Goal: Task Accomplishment & Management: Complete application form

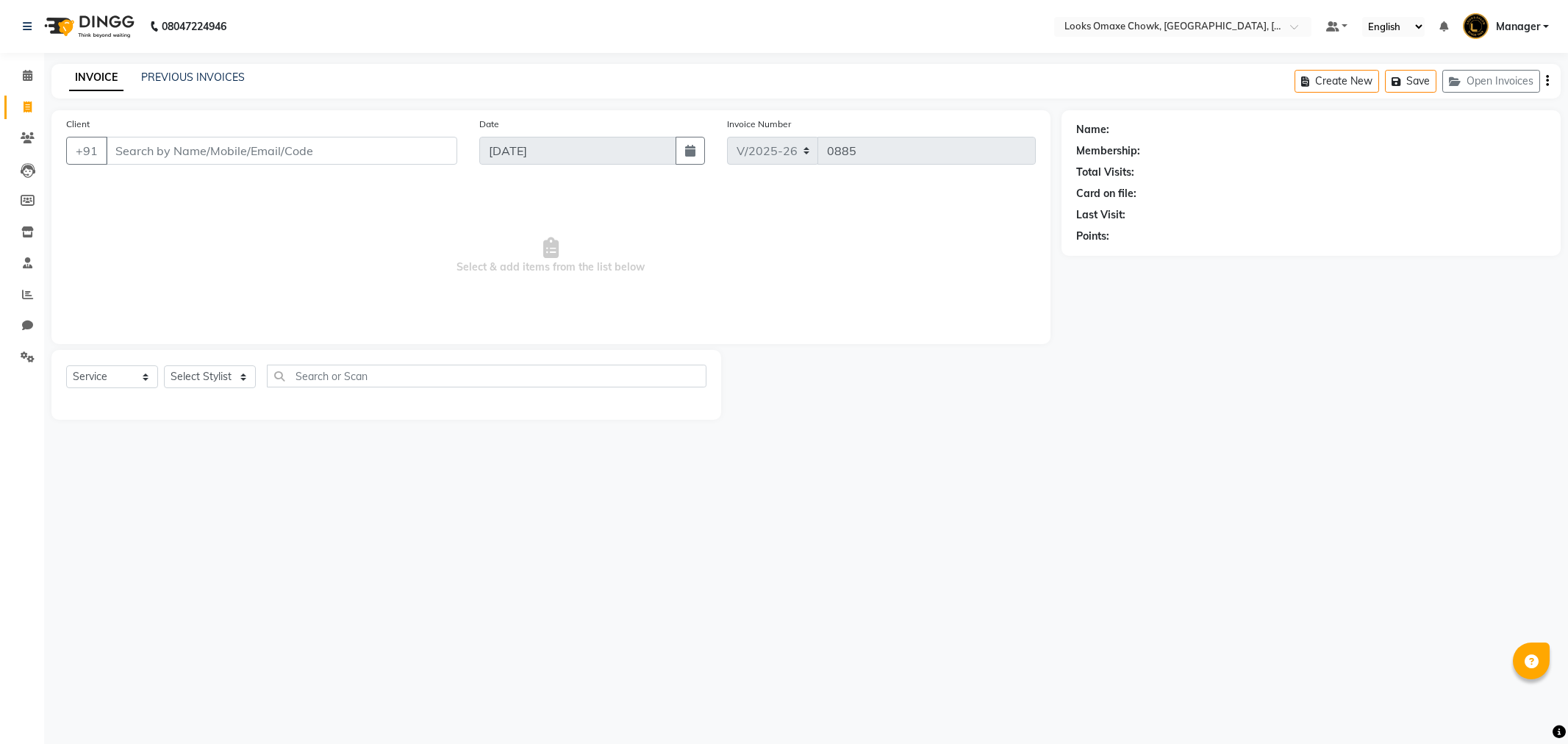
select select "8121"
select select "service"
click at [31, 109] on icon at bounding box center [27, 107] width 8 height 11
select select "8121"
select select "service"
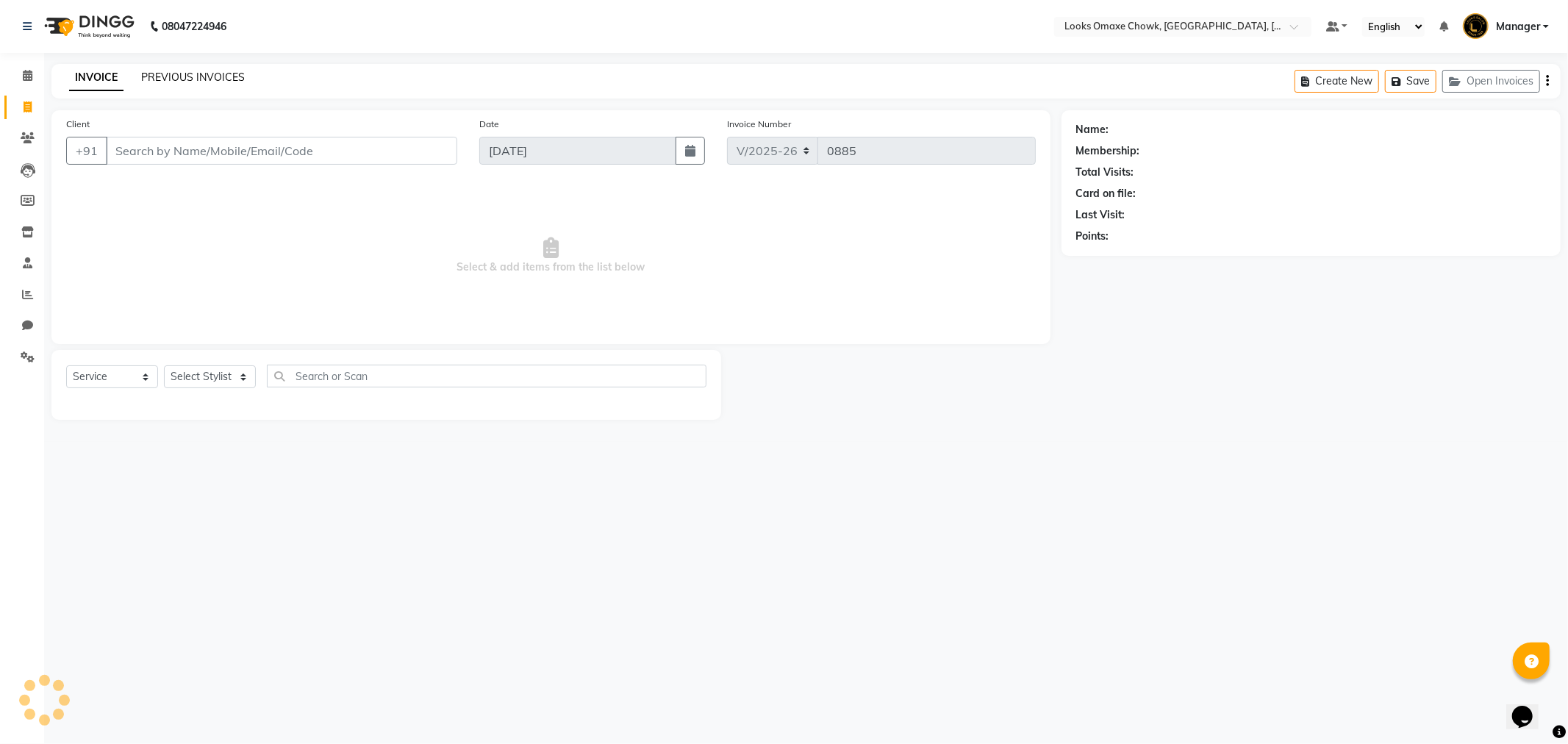
click at [180, 83] on link "PREVIOUS INVOICES" at bounding box center [193, 77] width 104 height 13
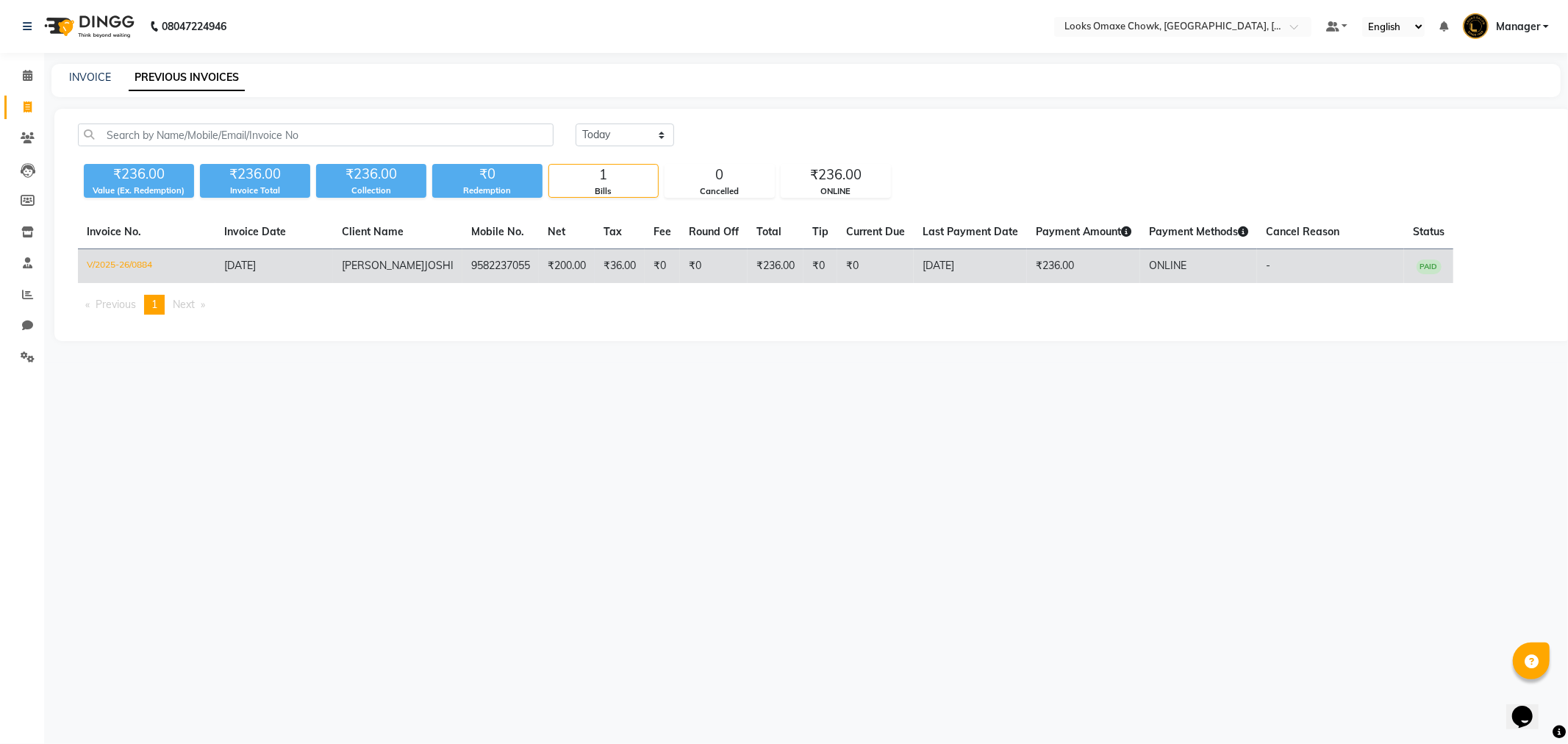
click at [914, 264] on td "[DATE]" at bounding box center [970, 266] width 113 height 35
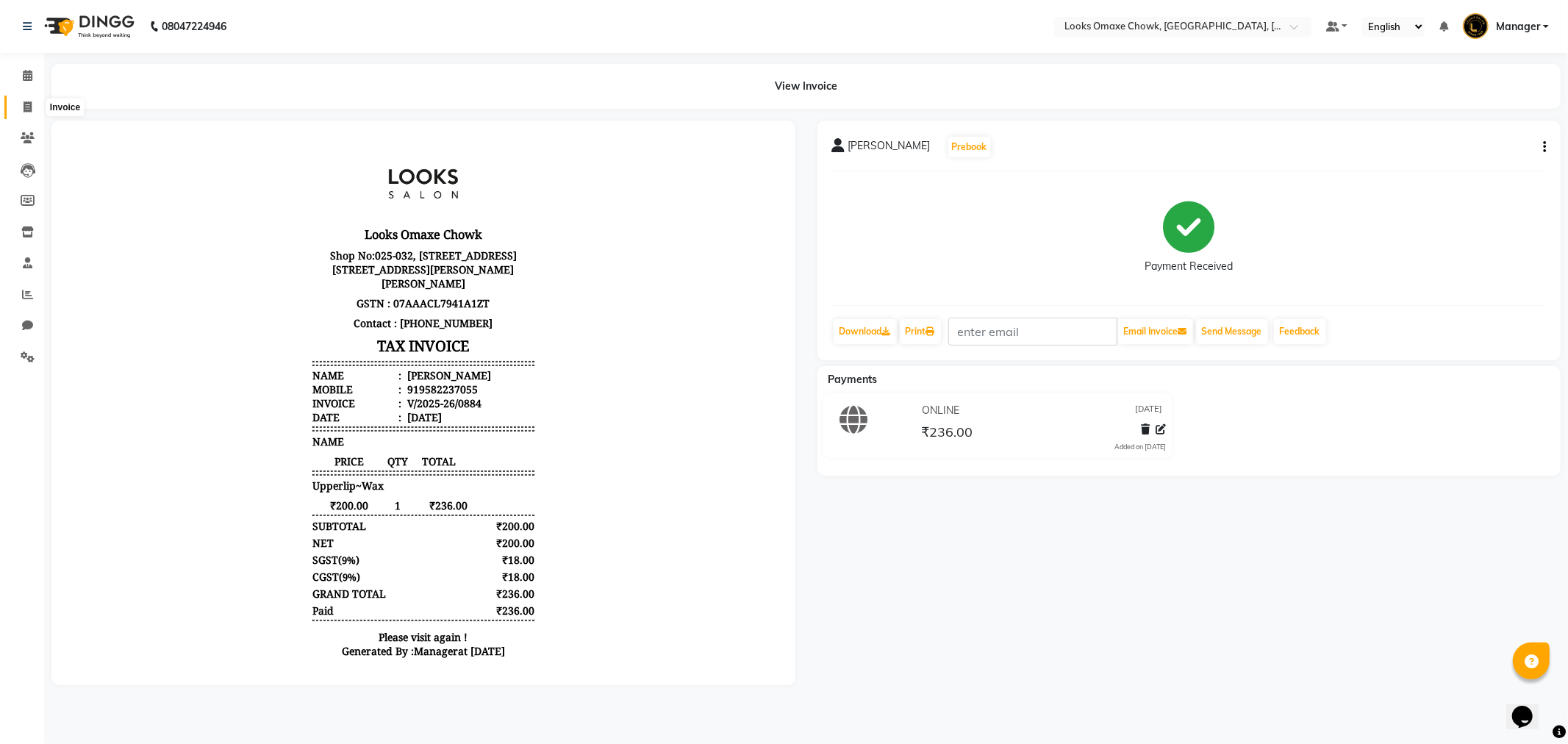
click at [32, 108] on span at bounding box center [27, 108] width 26 height 17
select select "8121"
select select "service"
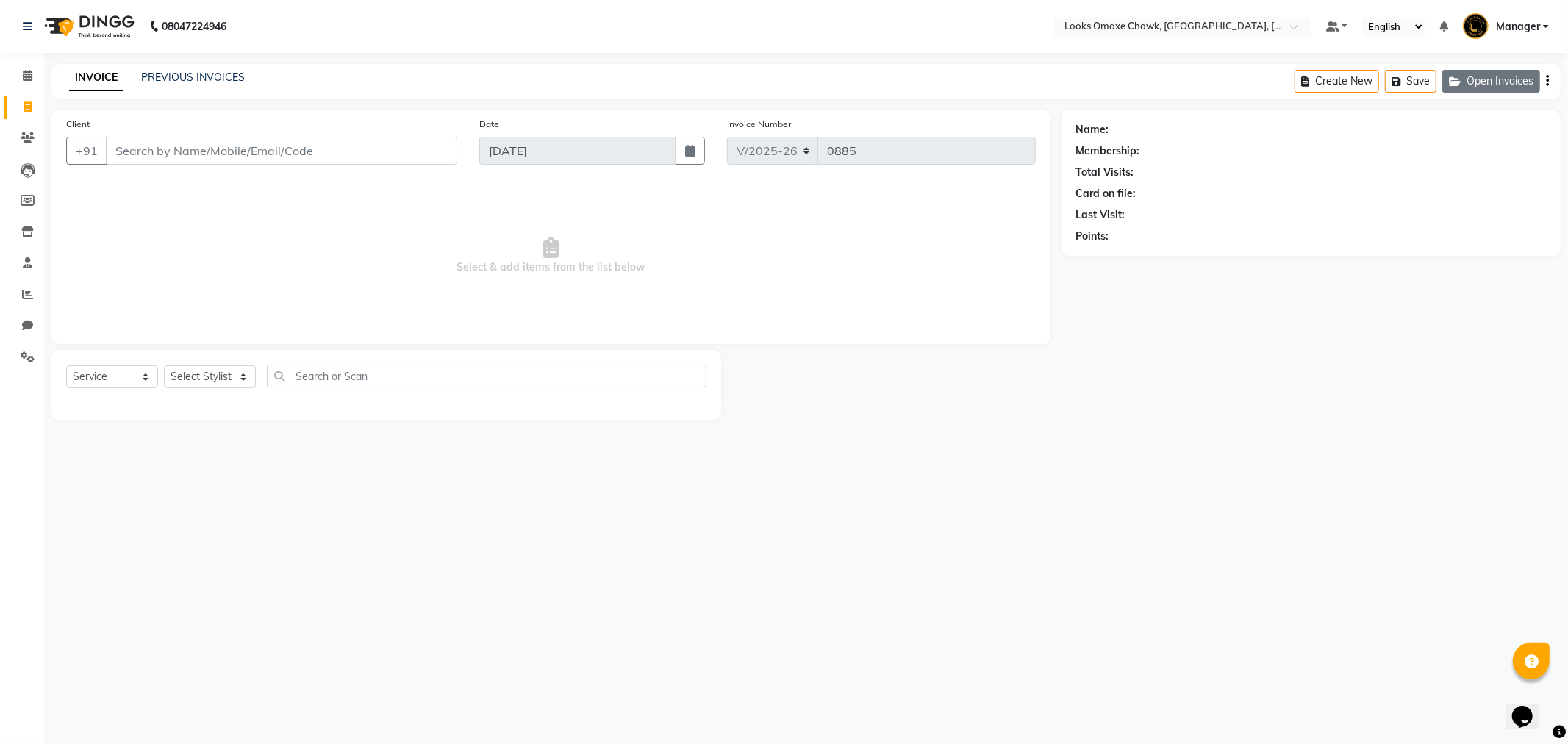
click at [1481, 83] on button "Open Invoices" at bounding box center [1491, 81] width 98 height 23
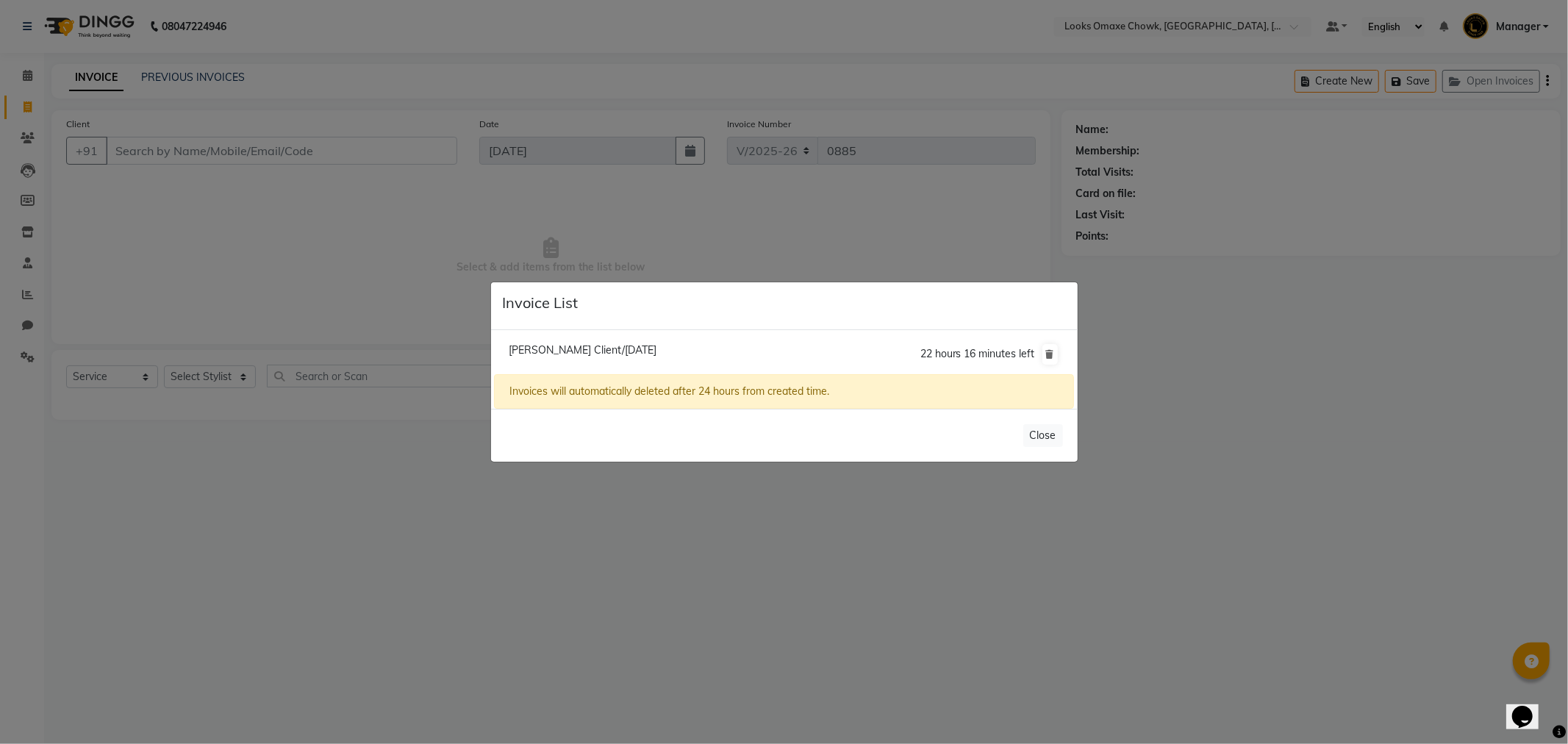
click at [677, 345] on li "Sonika Client/04 September 2025 22 hours 16 minutes left" at bounding box center [783, 354] width 579 height 41
click at [645, 346] on span "Sonika Client/04 September 2025" at bounding box center [582, 350] width 148 height 13
type input "9682384126"
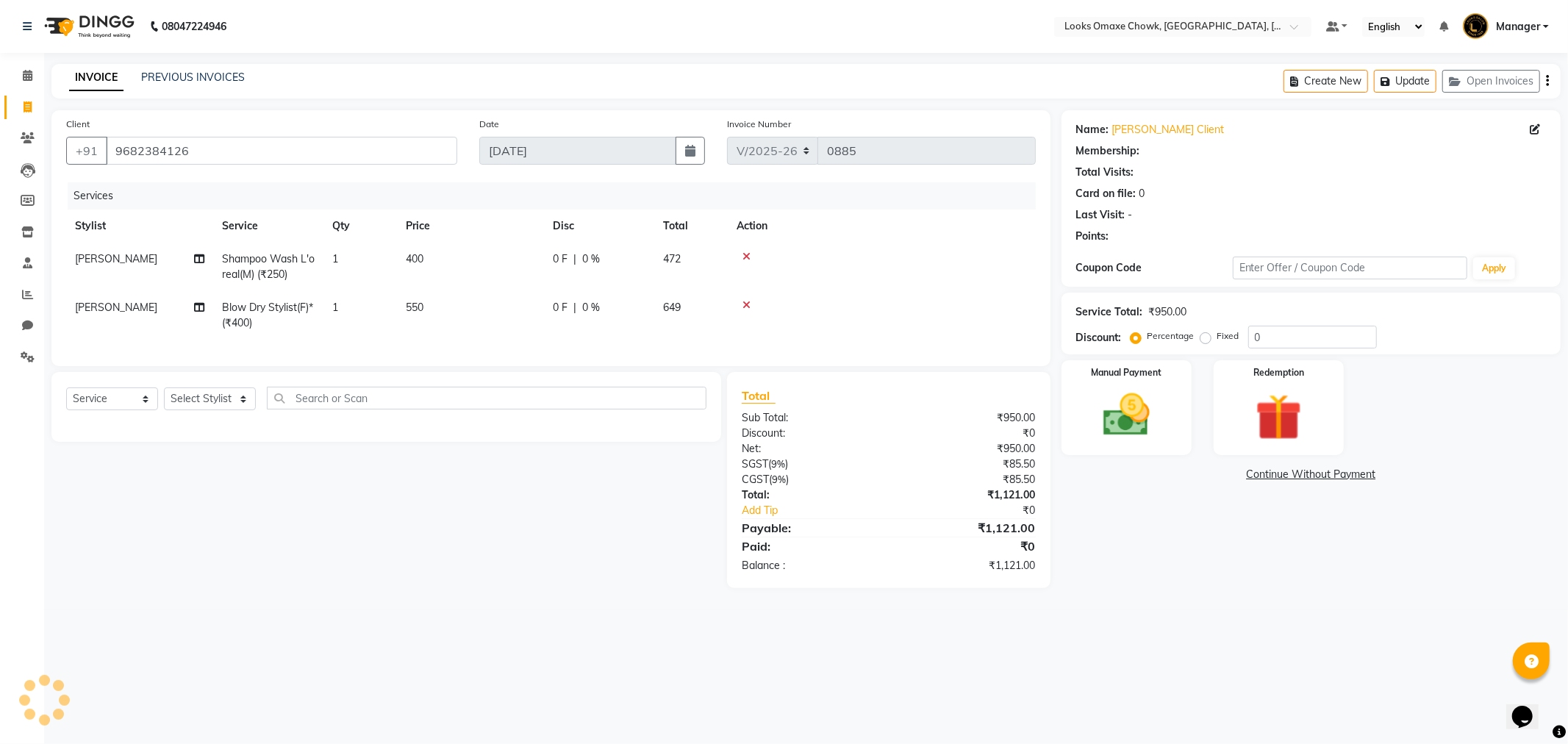
select select "1: Object"
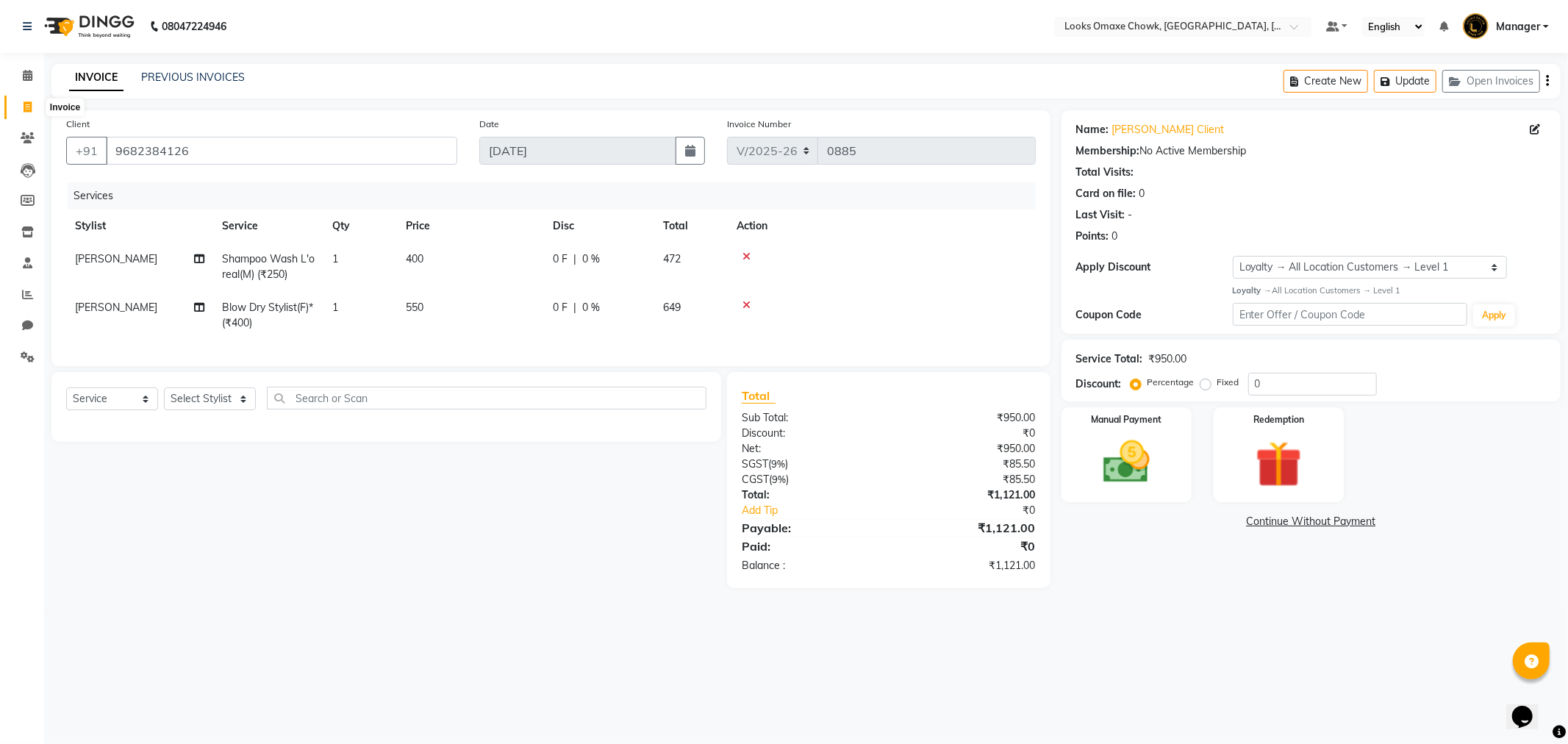
click at [24, 110] on icon at bounding box center [27, 107] width 8 height 11
select select "service"
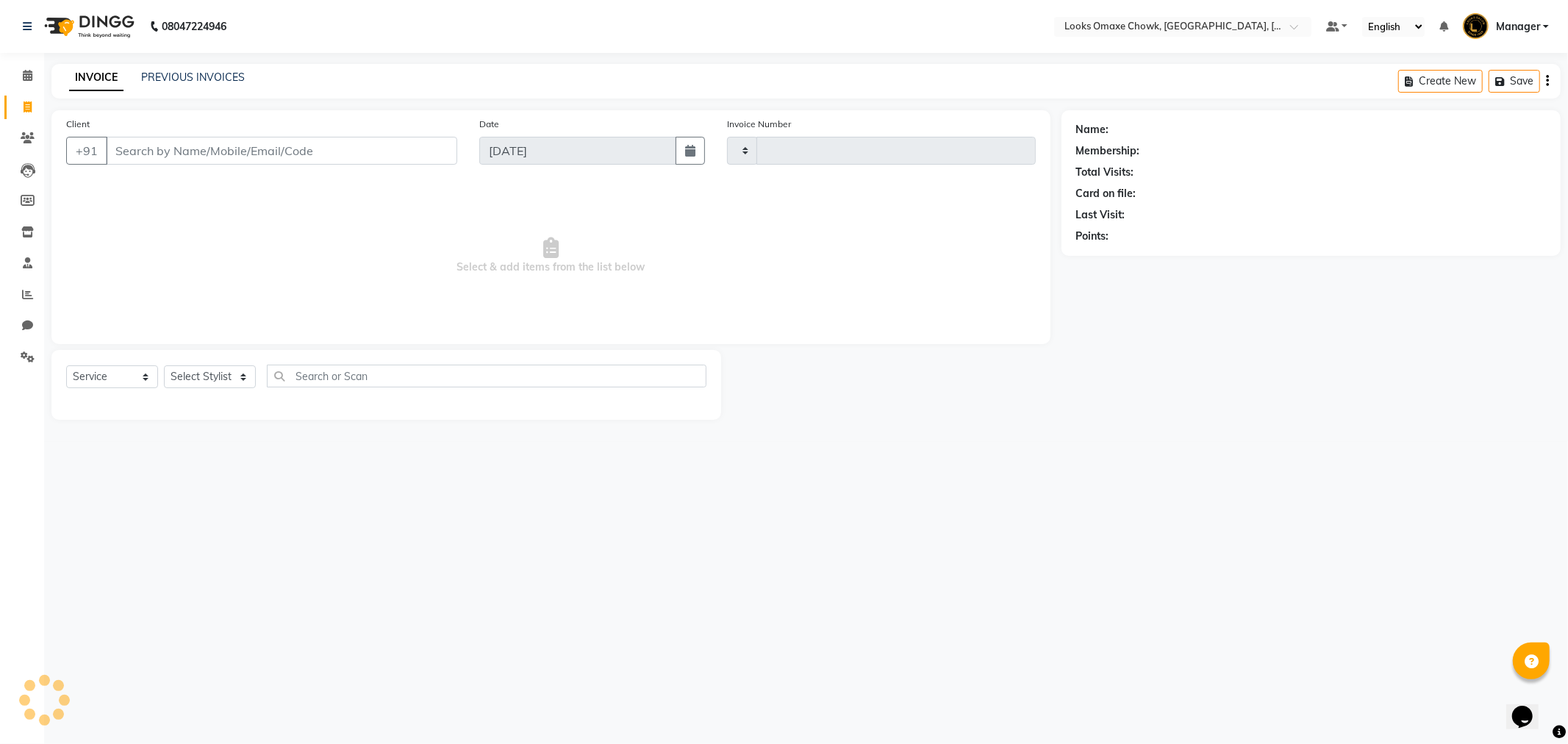
type input "0885"
select select "8121"
click at [240, 157] on input "Client" at bounding box center [281, 151] width 351 height 28
drag, startPoint x: 228, startPoint y: 156, endPoint x: 1232, endPoint y: 253, distance: 1008.7
click at [231, 157] on input "Client" at bounding box center [281, 151] width 351 height 28
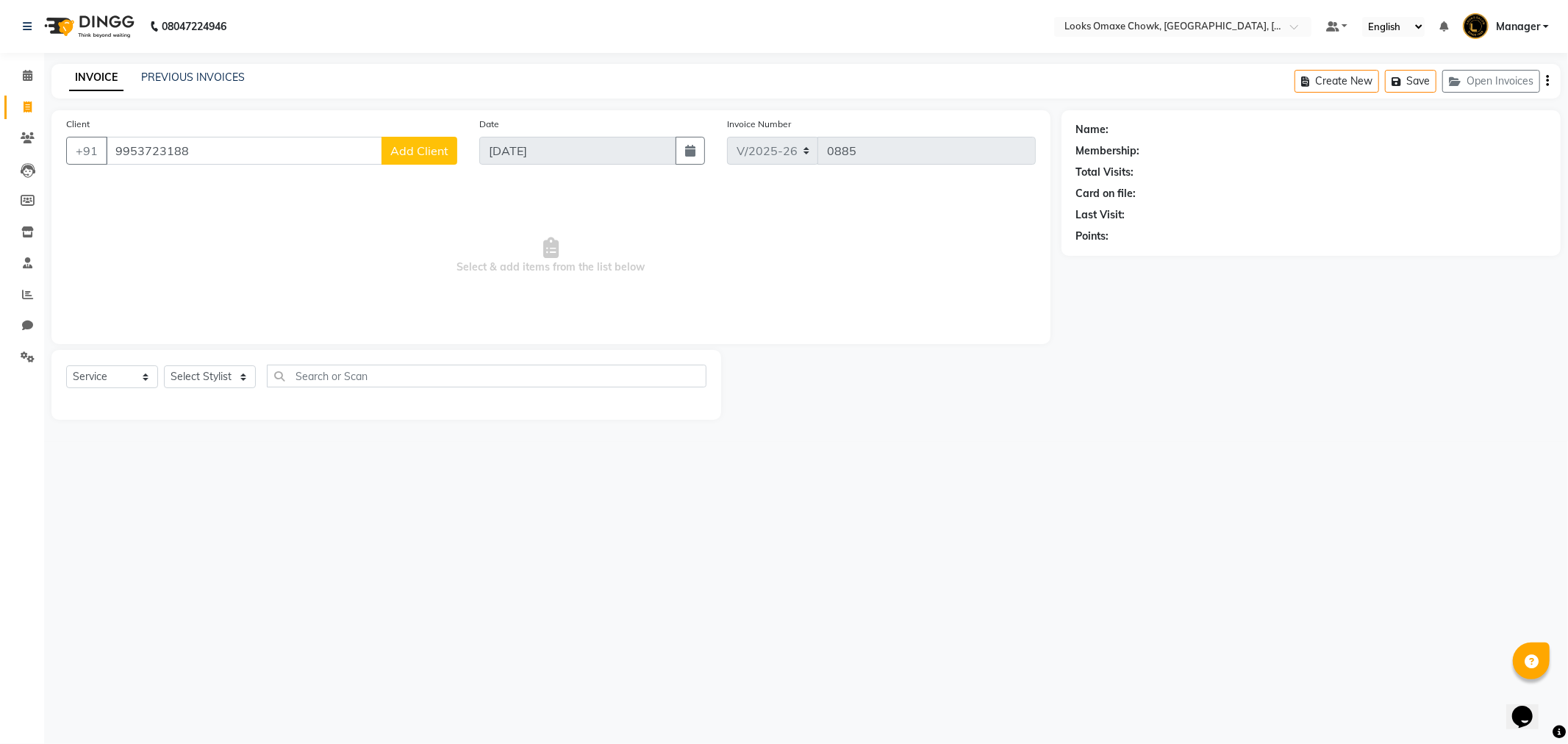
type input "9953723188"
click at [412, 156] on span "Add Client" at bounding box center [419, 151] width 58 height 15
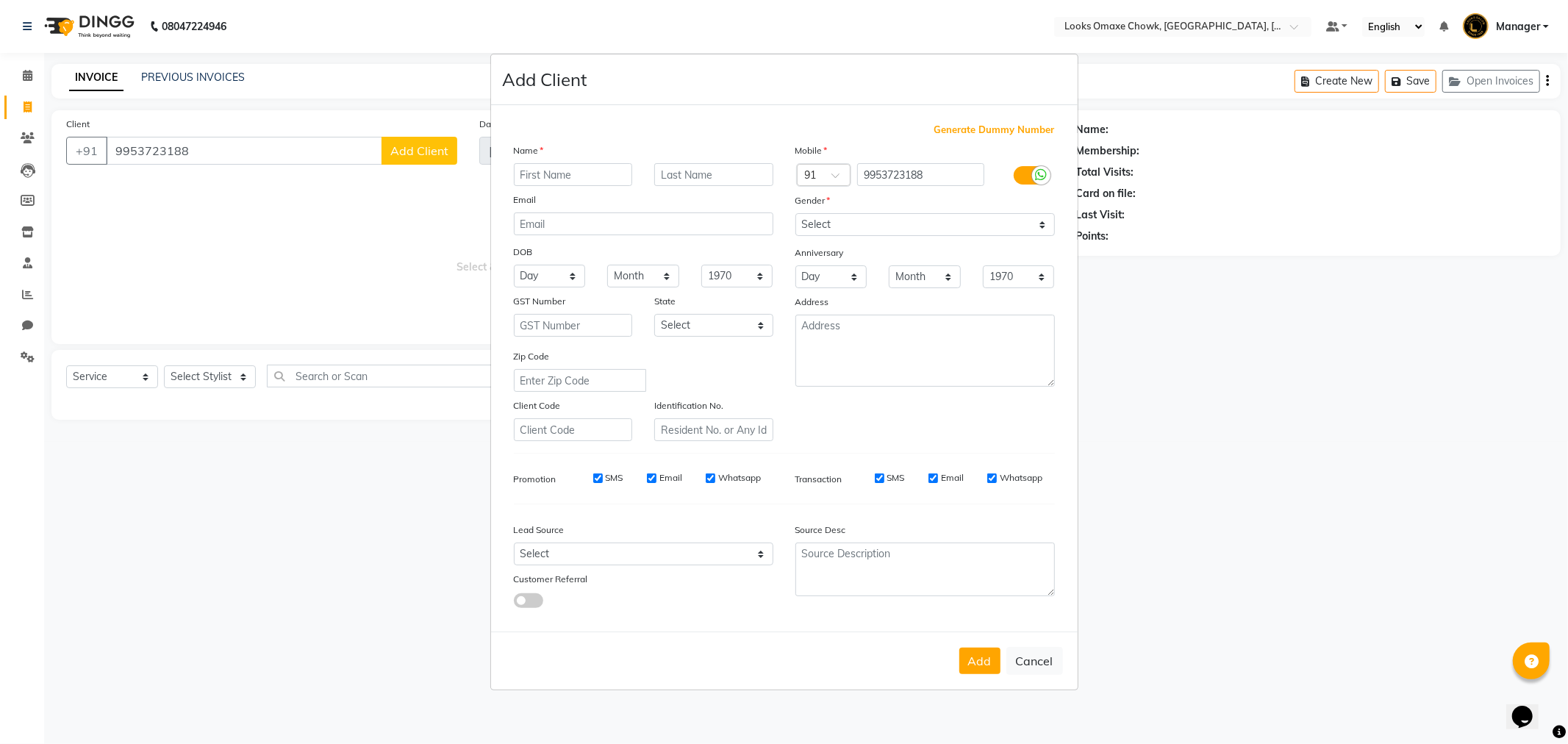
click at [581, 176] on input "text" at bounding box center [573, 175] width 119 height 23
click at [587, 177] on input "ANAS" at bounding box center [573, 175] width 119 height 23
type input "ANAS RAJA"
type input "CLIENT"
click at [751, 324] on select "Select Andaman and Nicobar Islands Andhra Pradesh Arunachal Pradesh Assam Bihar…" at bounding box center [714, 325] width 119 height 23
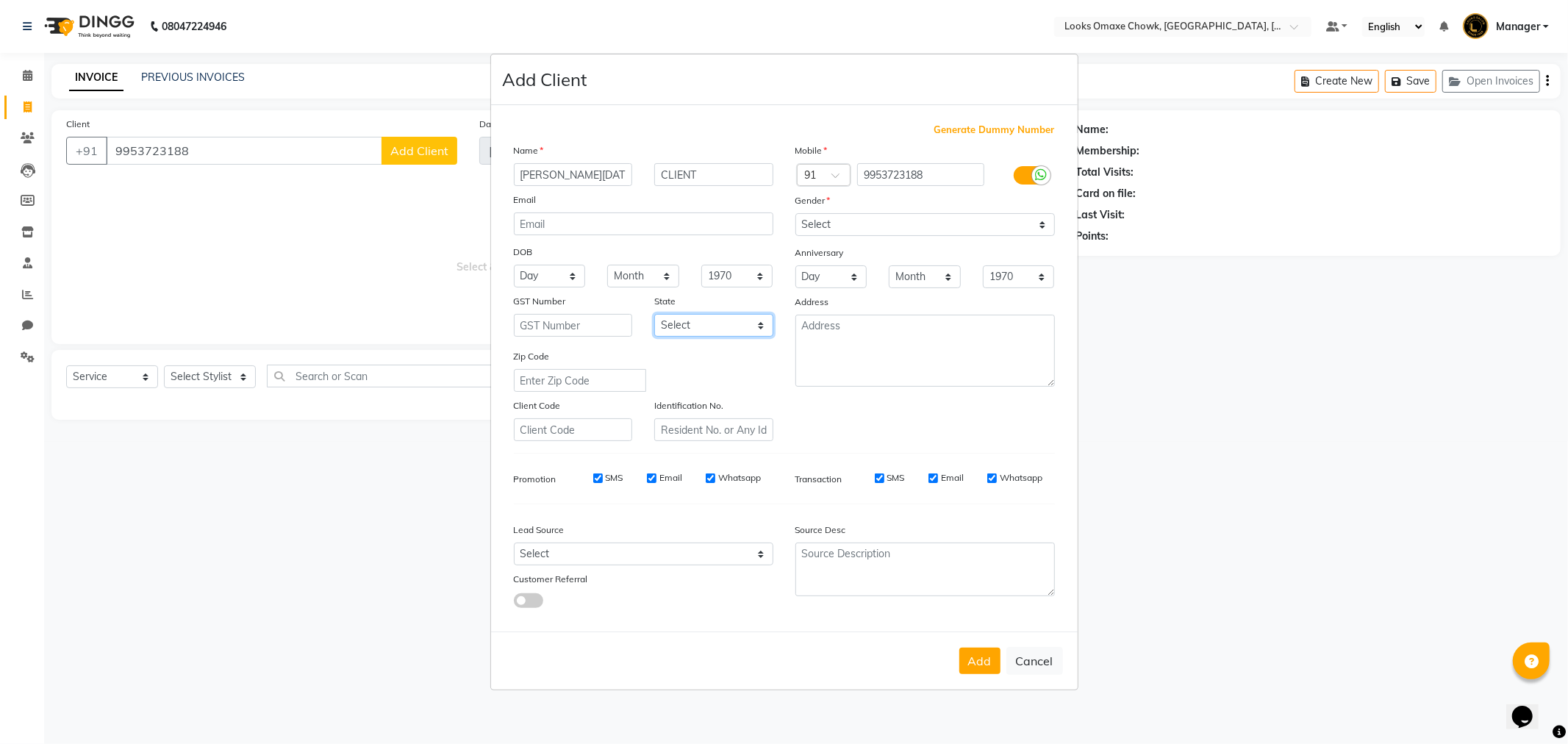
select select "10"
click at [654, 314] on select "Select Andaman and Nicobar Islands Andhra Pradesh Arunachal Pradesh Assam Bihar…" at bounding box center [714, 325] width 119 height 23
click at [1039, 228] on select "Select Male Female Other Prefer Not To Say" at bounding box center [925, 224] width 259 height 23
select select "male"
click at [796, 213] on select "Select Male Female Other Prefer Not To Say" at bounding box center [925, 224] width 259 height 23
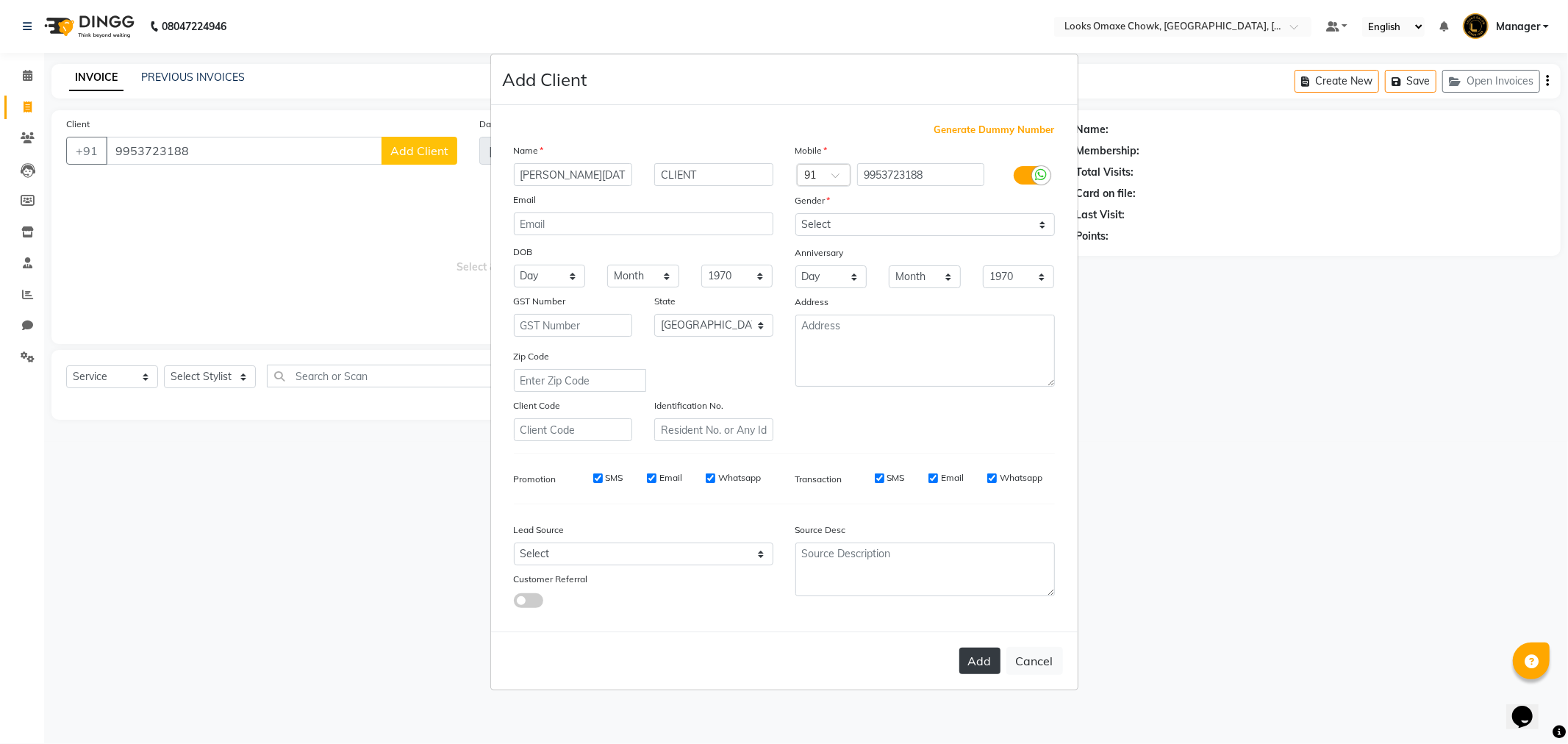
click at [987, 656] on button "Add" at bounding box center [980, 661] width 41 height 27
select select
select select "null"
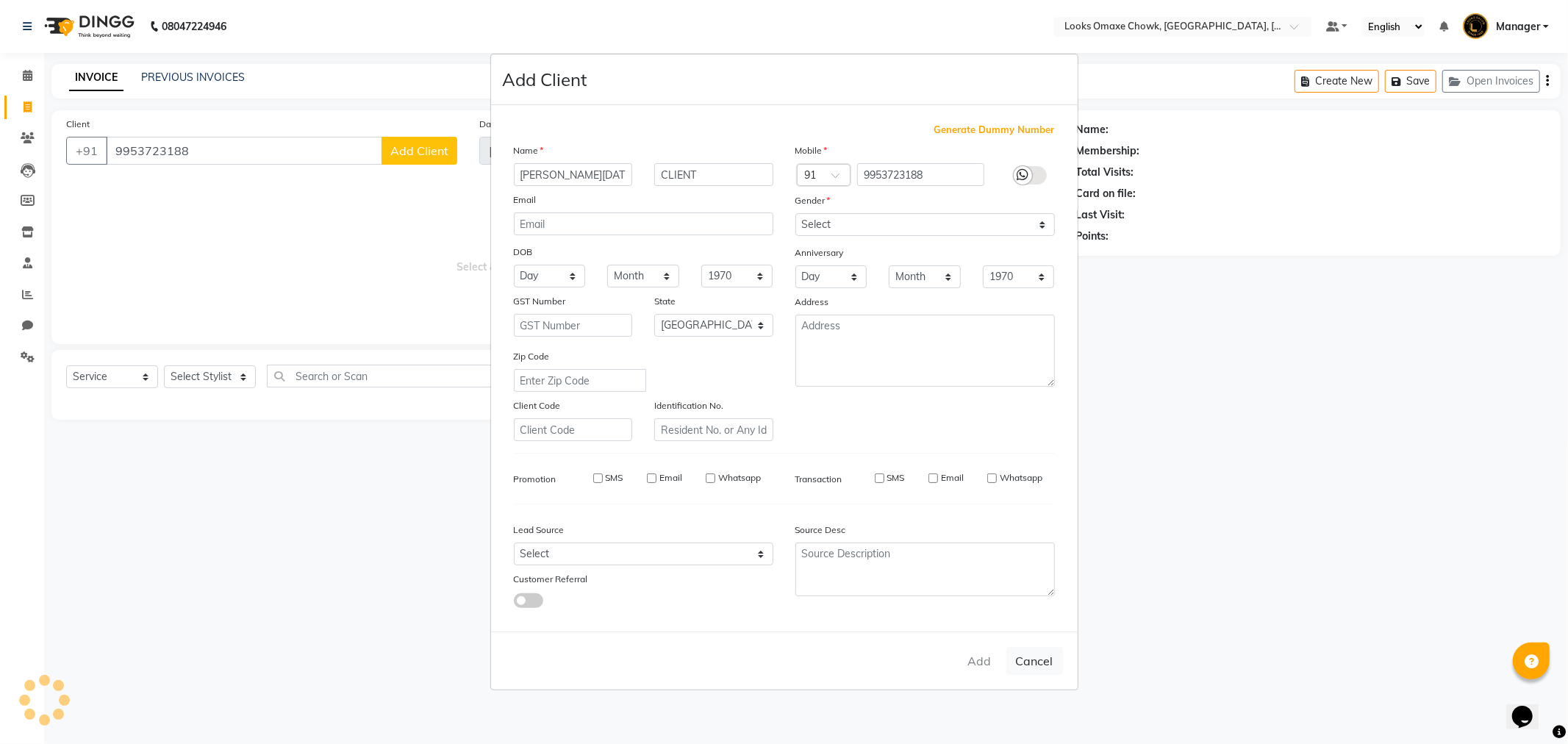
select select
checkbox input "false"
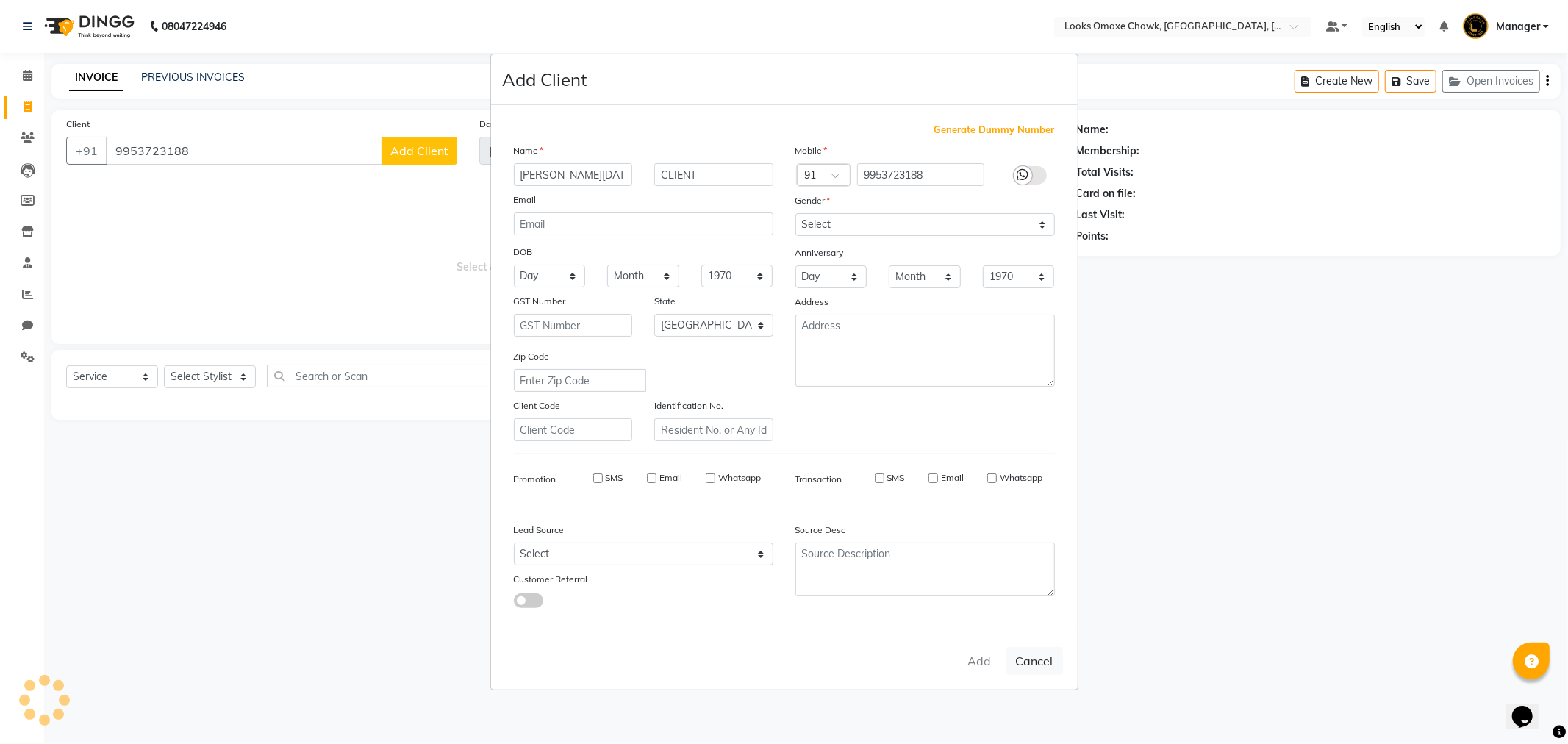
checkbox input "false"
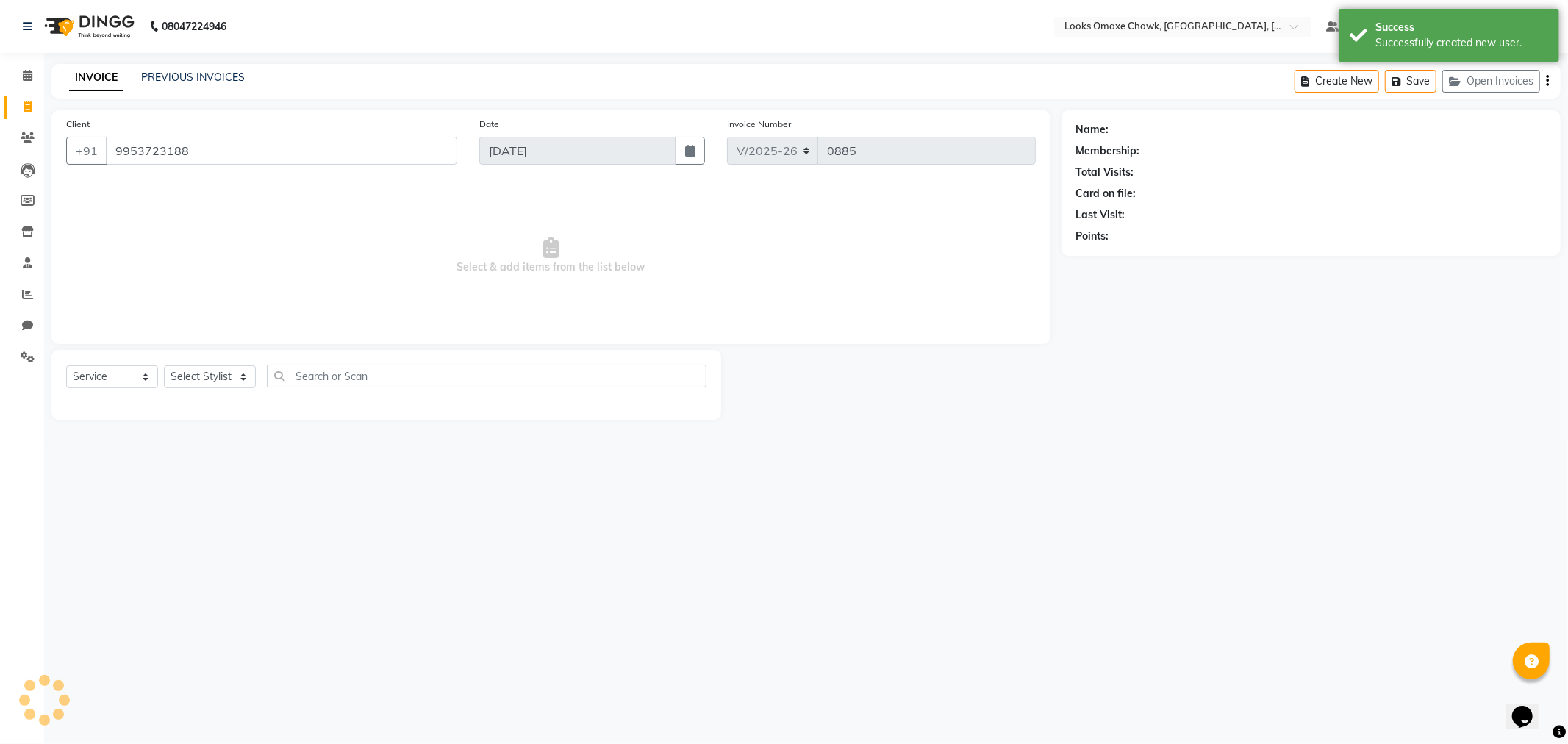
select select "1: Object"
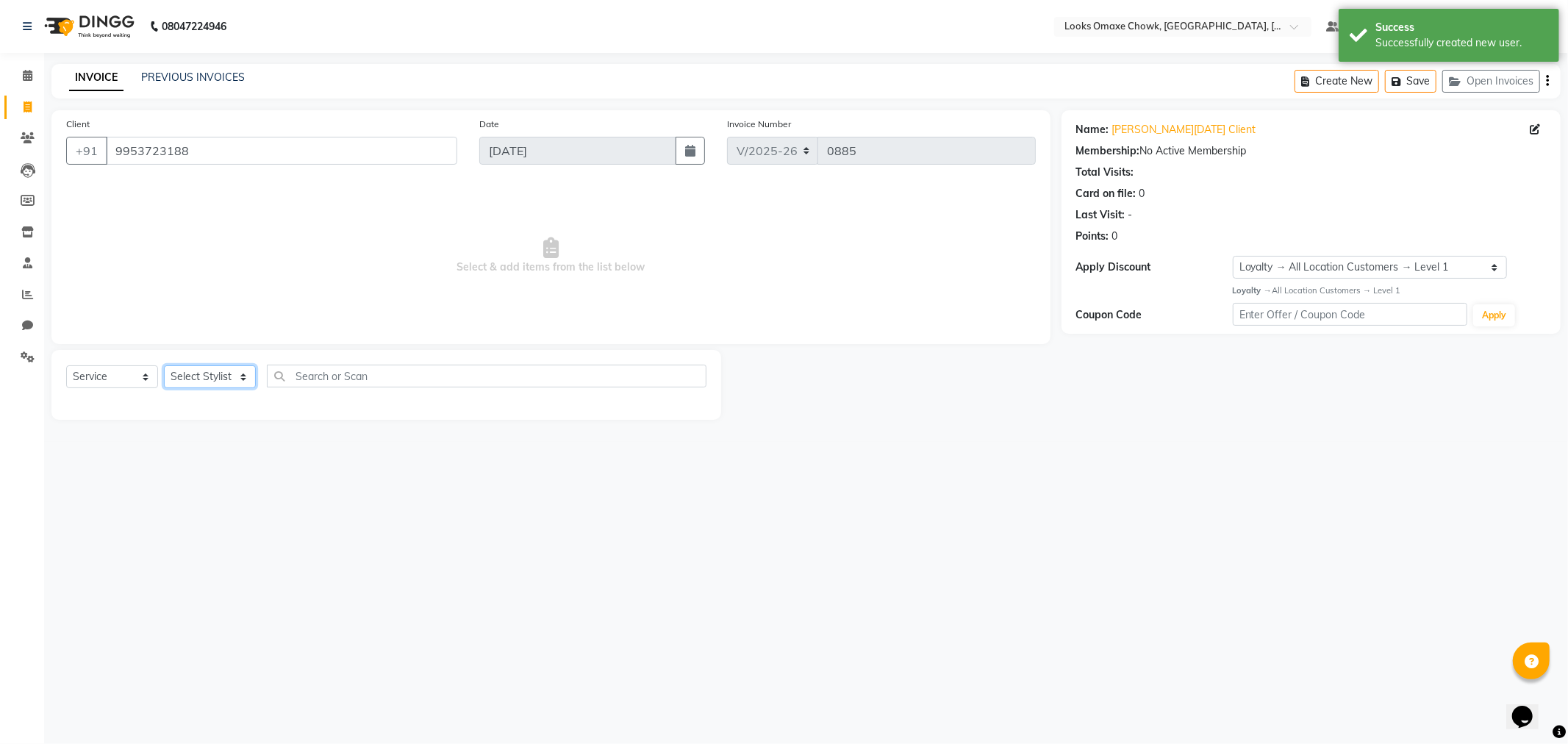
click at [234, 373] on select "Select Stylist Aditya_mrg Adnan Arif Asra_Mgr Bushra Counter_Sales Manager Mass…" at bounding box center [210, 376] width 92 height 23
select select "75645"
click at [164, 366] on select "Select Stylist Aditya_mrg Adnan Arif Asra_Mgr Bushra Counter_Sales Manager Mass…" at bounding box center [210, 376] width 92 height 23
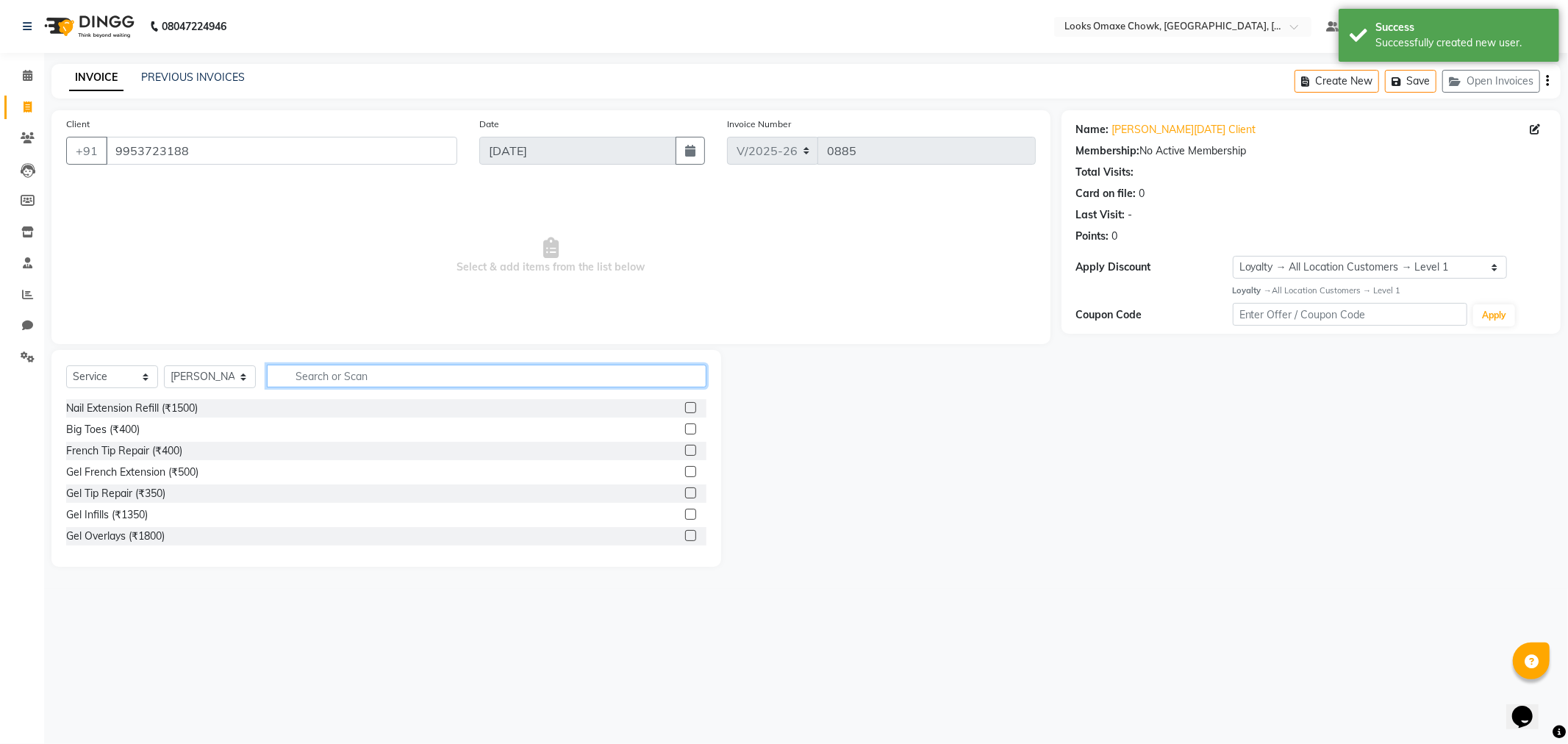
click at [355, 368] on input "text" at bounding box center [486, 376] width 440 height 23
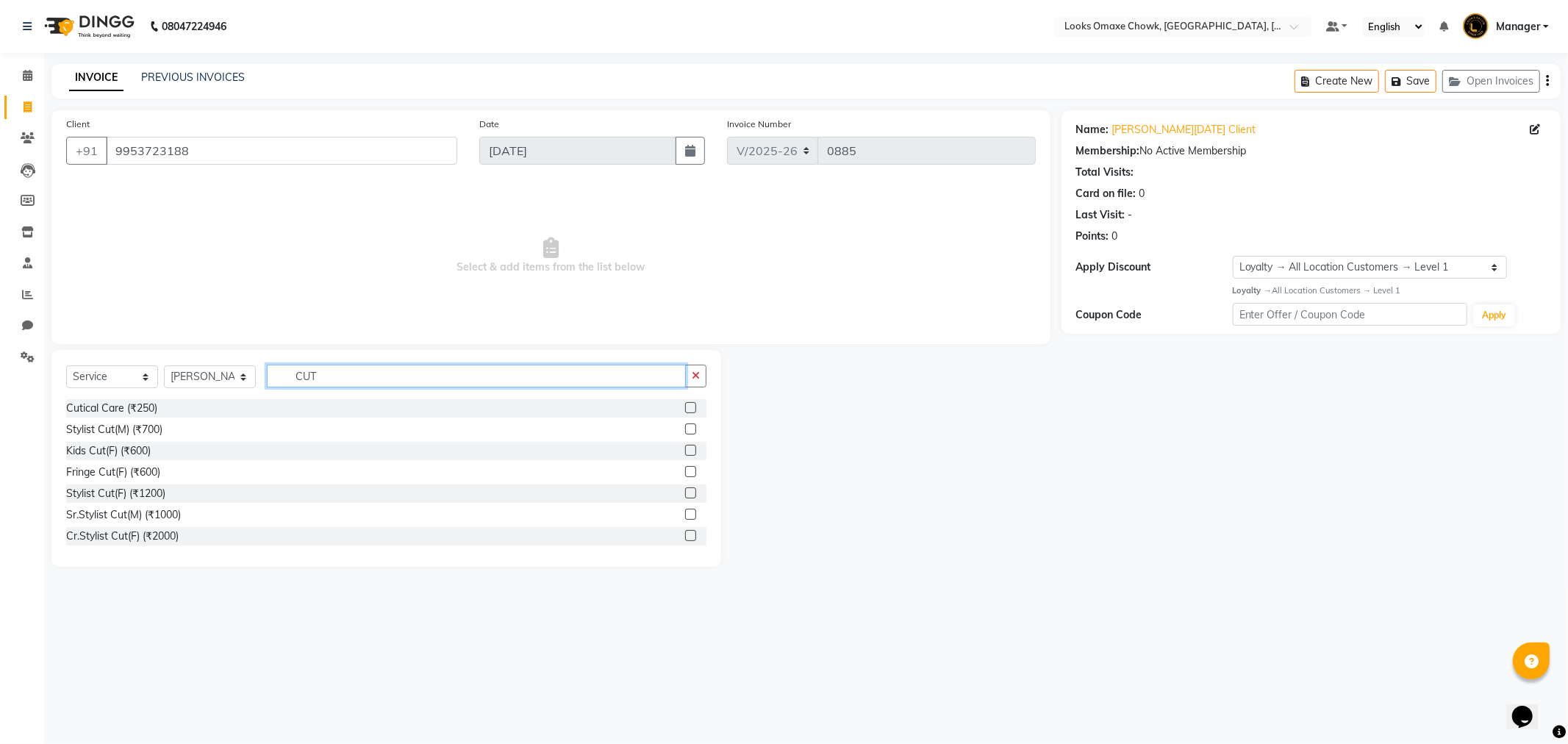
type input "CUT"
click at [685, 428] on label at bounding box center [690, 429] width 11 height 11
click at [685, 428] on input "checkbox" at bounding box center [690, 429] width 10 height 10
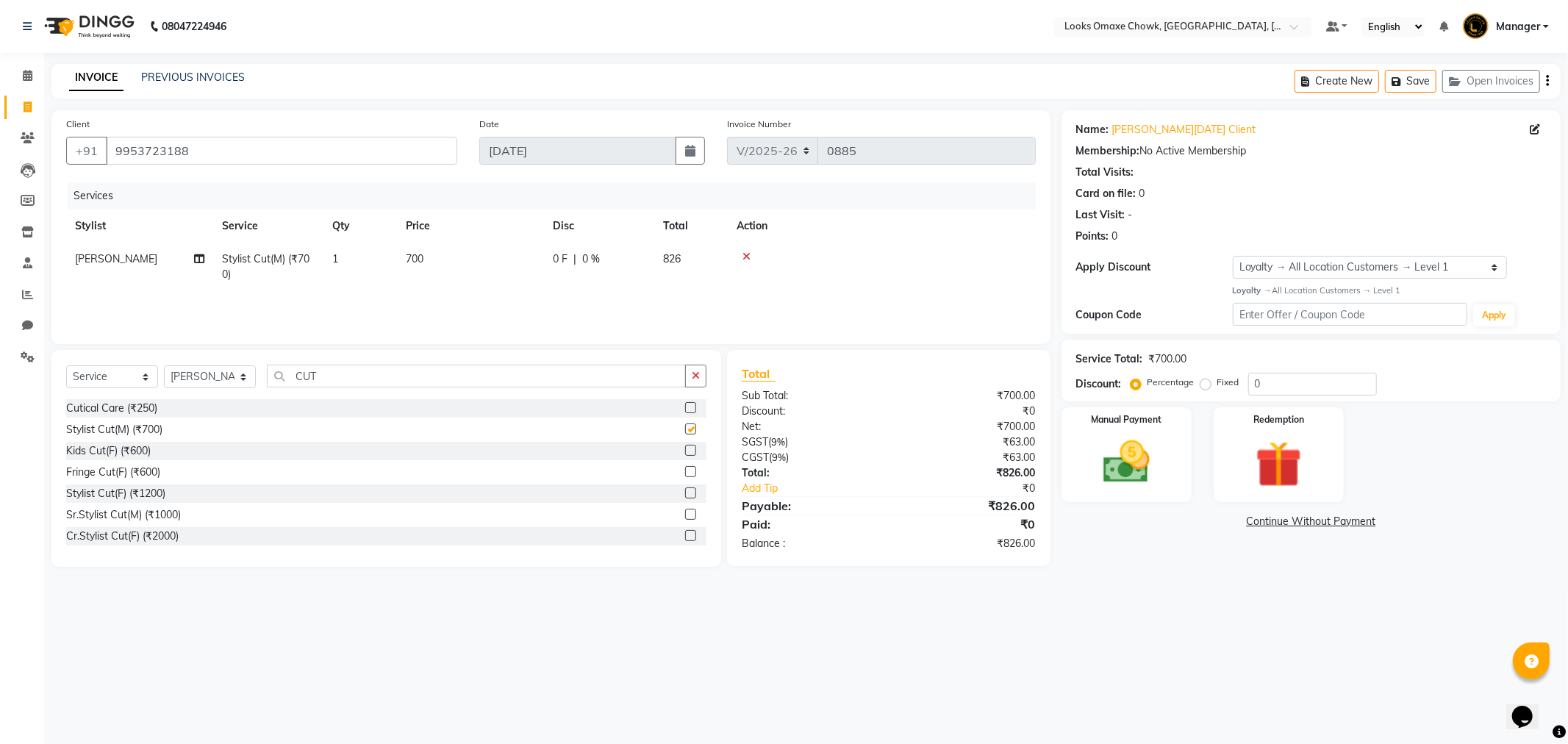
checkbox input "false"
click at [374, 373] on input "CUT" at bounding box center [476, 376] width 419 height 23
type input "C"
click at [336, 373] on input "text" at bounding box center [486, 376] width 440 height 23
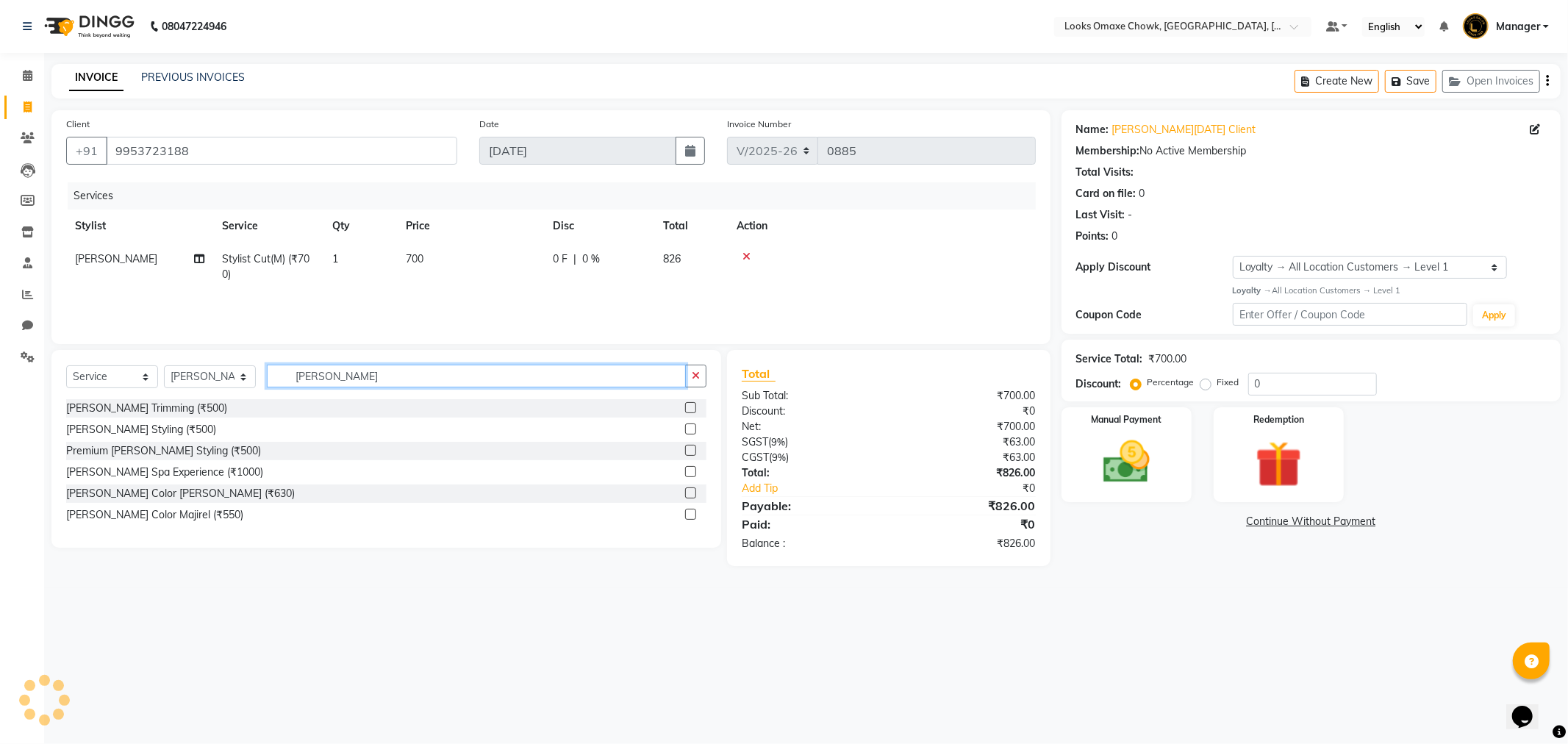
type input "BEARD"
click at [695, 405] on label at bounding box center [690, 407] width 11 height 11
click at [695, 405] on input "checkbox" at bounding box center [690, 408] width 10 height 10
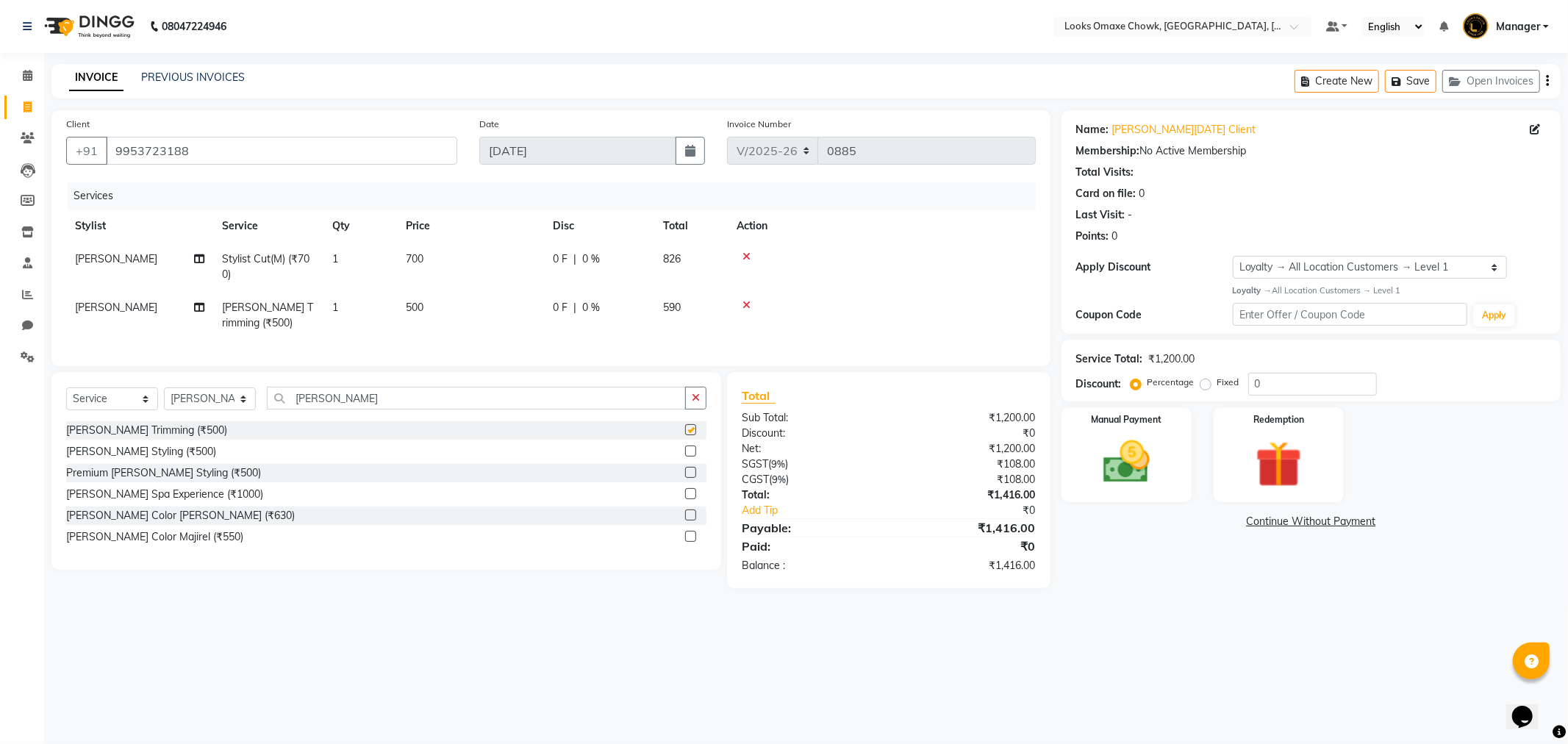
checkbox input "false"
drag, startPoint x: 439, startPoint y: 304, endPoint x: 456, endPoint y: 306, distance: 17.1
click at [449, 306] on td "500" at bounding box center [471, 315] width 147 height 49
select select "75645"
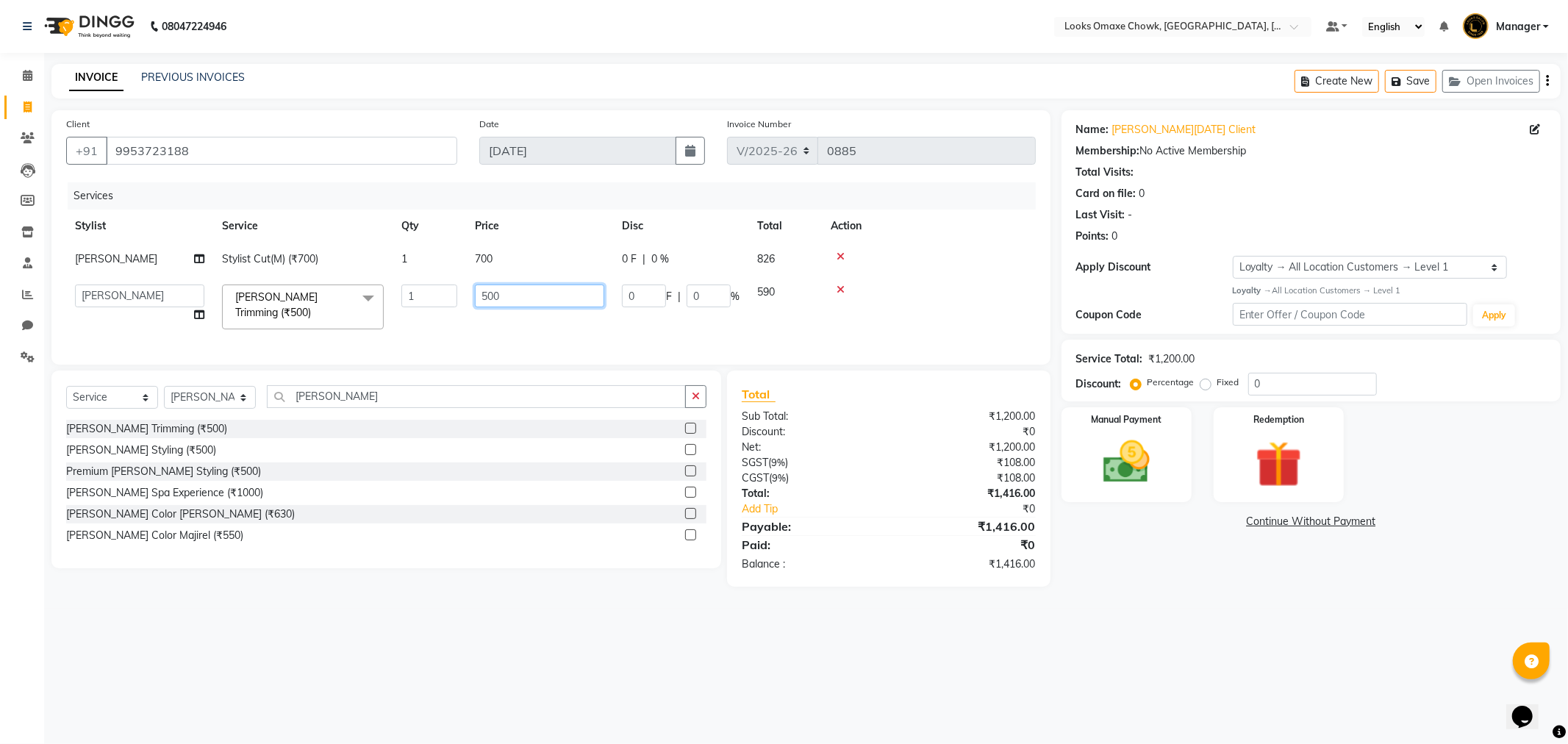
click at [561, 296] on input "500" at bounding box center [540, 295] width 130 height 23
type input "5"
type input "300"
click at [772, 327] on tr "Aditya_mrg Adnan Arif Asra_Mgr Bushra Counter_Sales Manager Massey Rohan_pdct S…" at bounding box center [551, 306] width 970 height 63
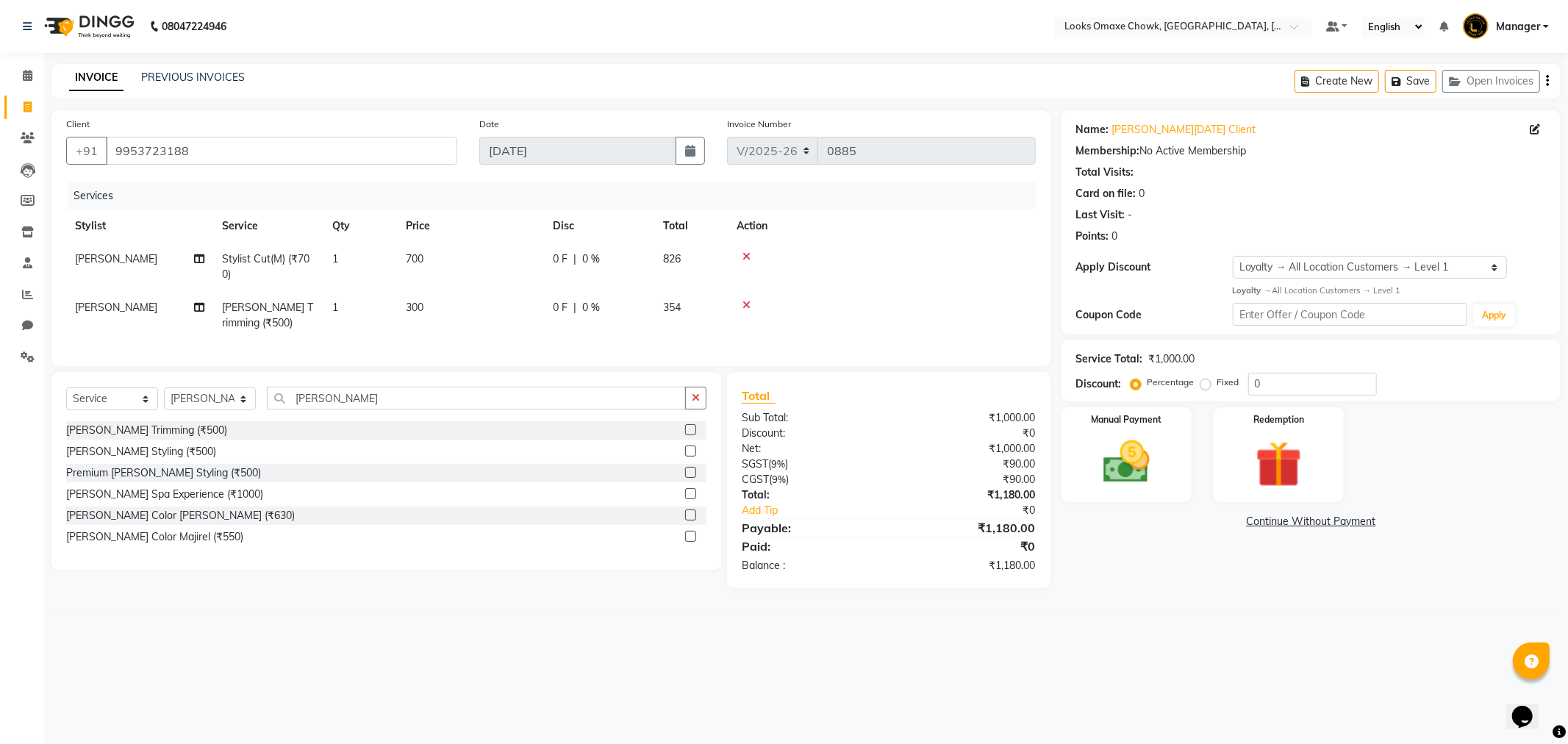
click at [1195, 610] on main "INVOICE PREVIOUS INVOICES Create New Save Open Invoices Client +91 9953723188 D…" at bounding box center [806, 337] width 1524 height 546
click at [1124, 459] on img at bounding box center [1127, 463] width 79 height 56
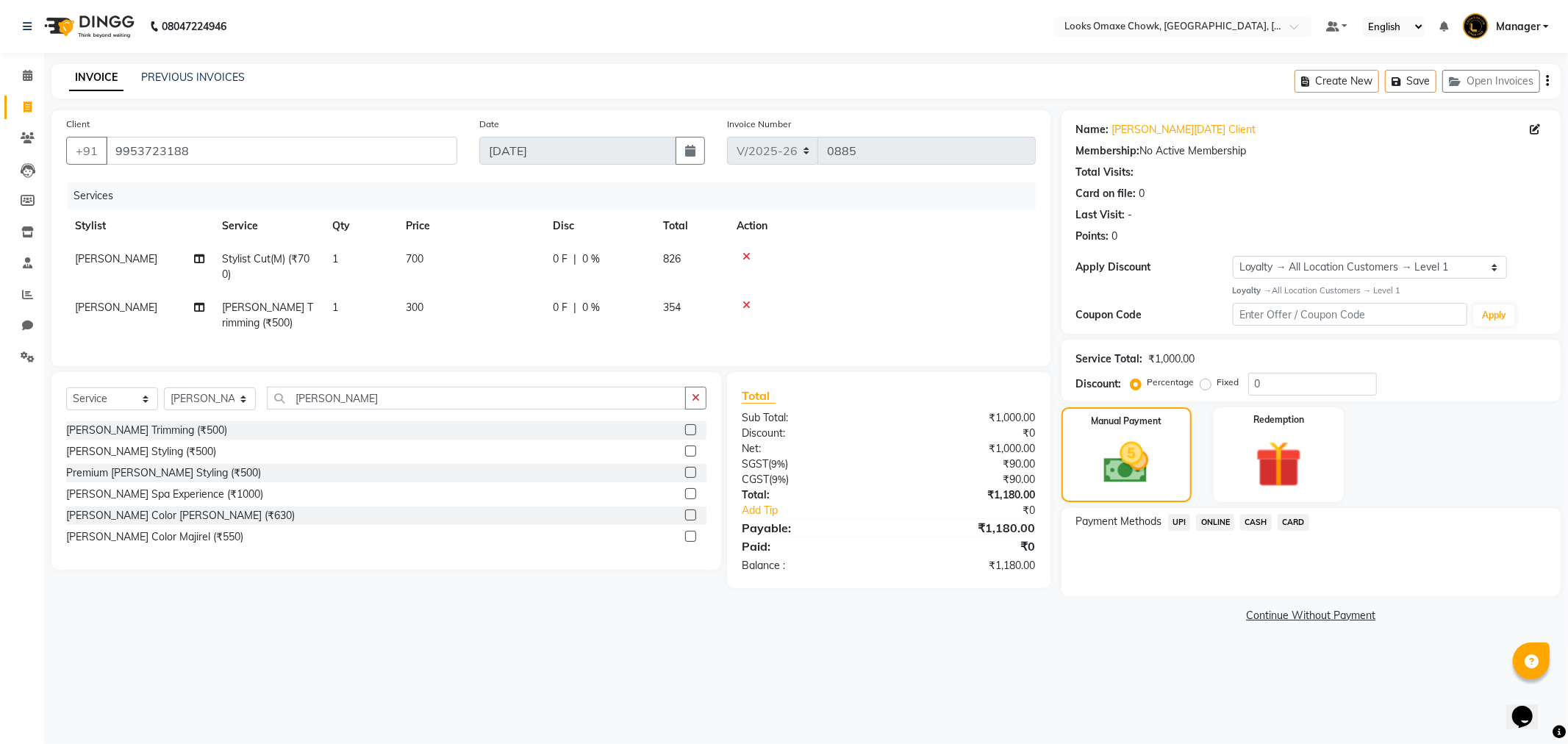
click at [1180, 523] on span "UPI" at bounding box center [1179, 522] width 23 height 17
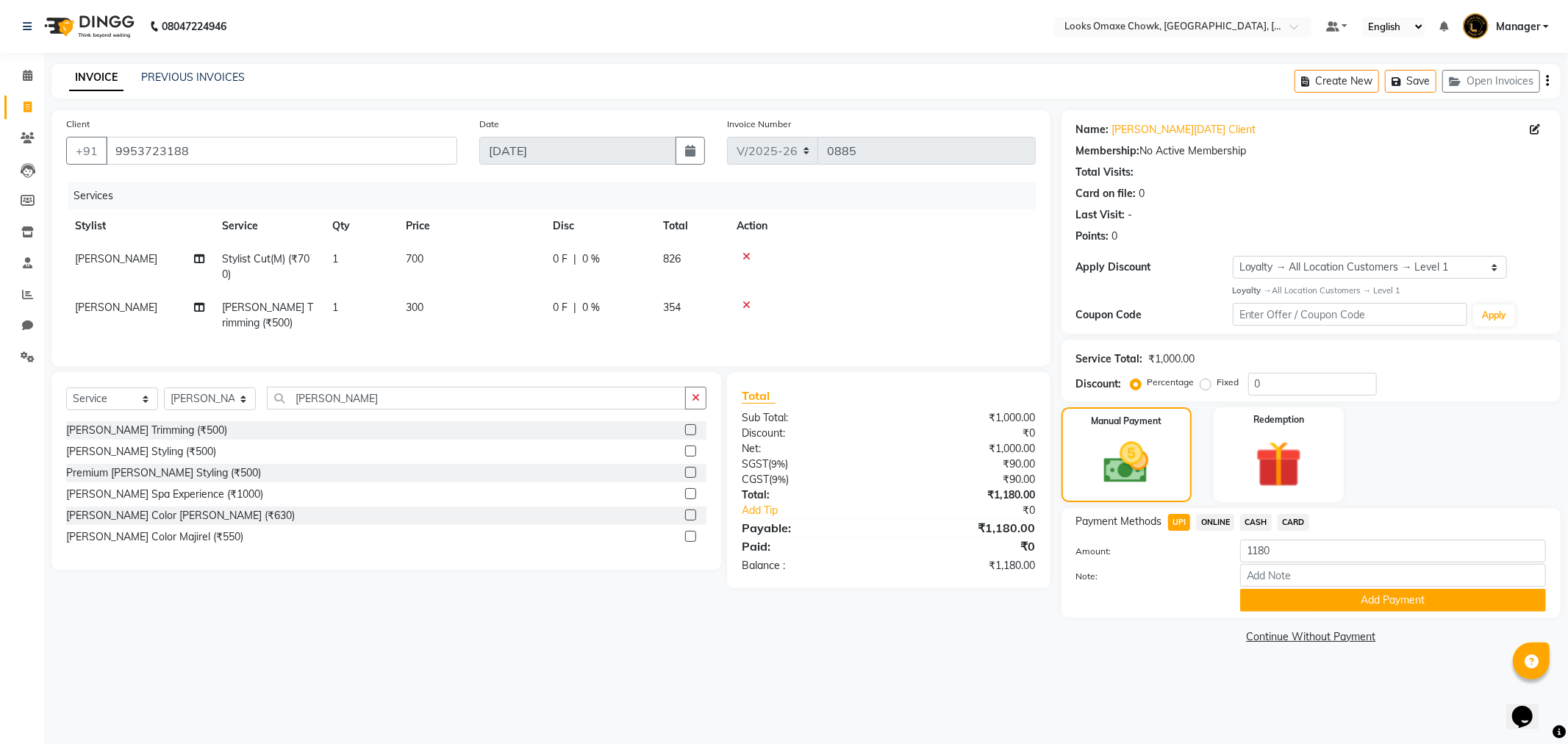
click at [1248, 517] on span "CASH" at bounding box center [1256, 522] width 32 height 17
click at [1326, 605] on button "Add Payment" at bounding box center [1393, 600] width 306 height 23
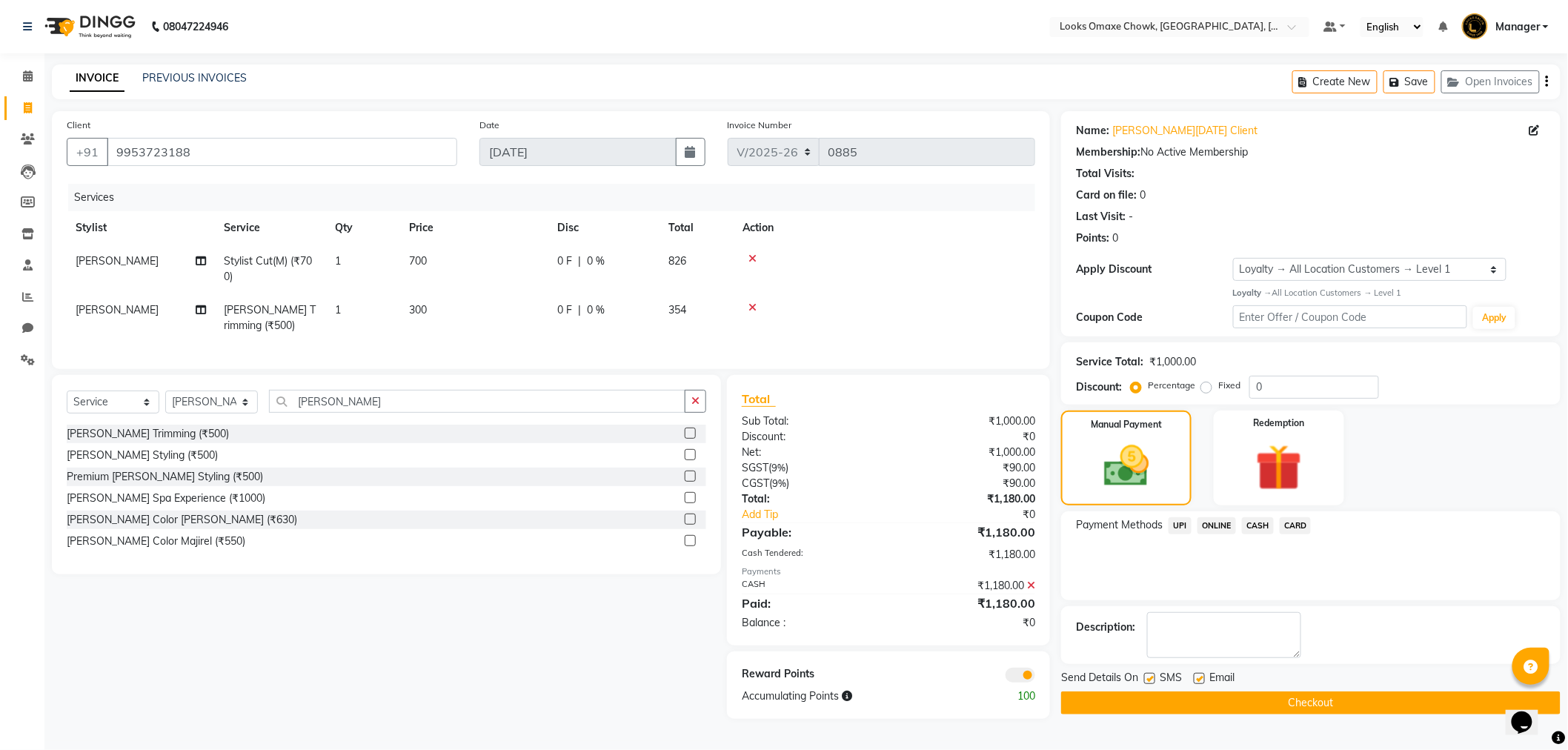
scroll to position [3, 0]
click at [1338, 698] on button "Checkout" at bounding box center [1311, 702] width 499 height 23
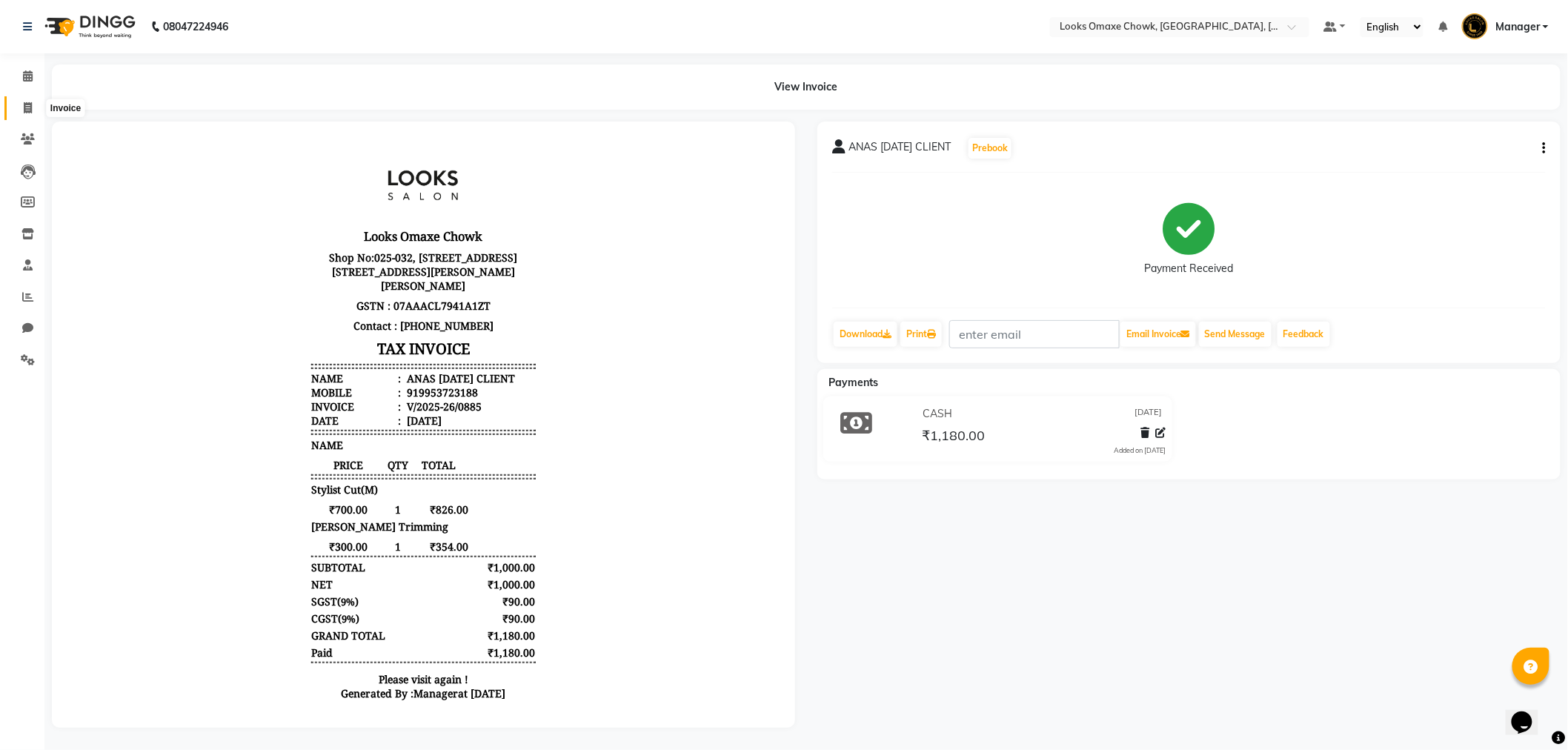
click at [27, 108] on icon at bounding box center [27, 108] width 8 height 11
select select "8121"
select select "service"
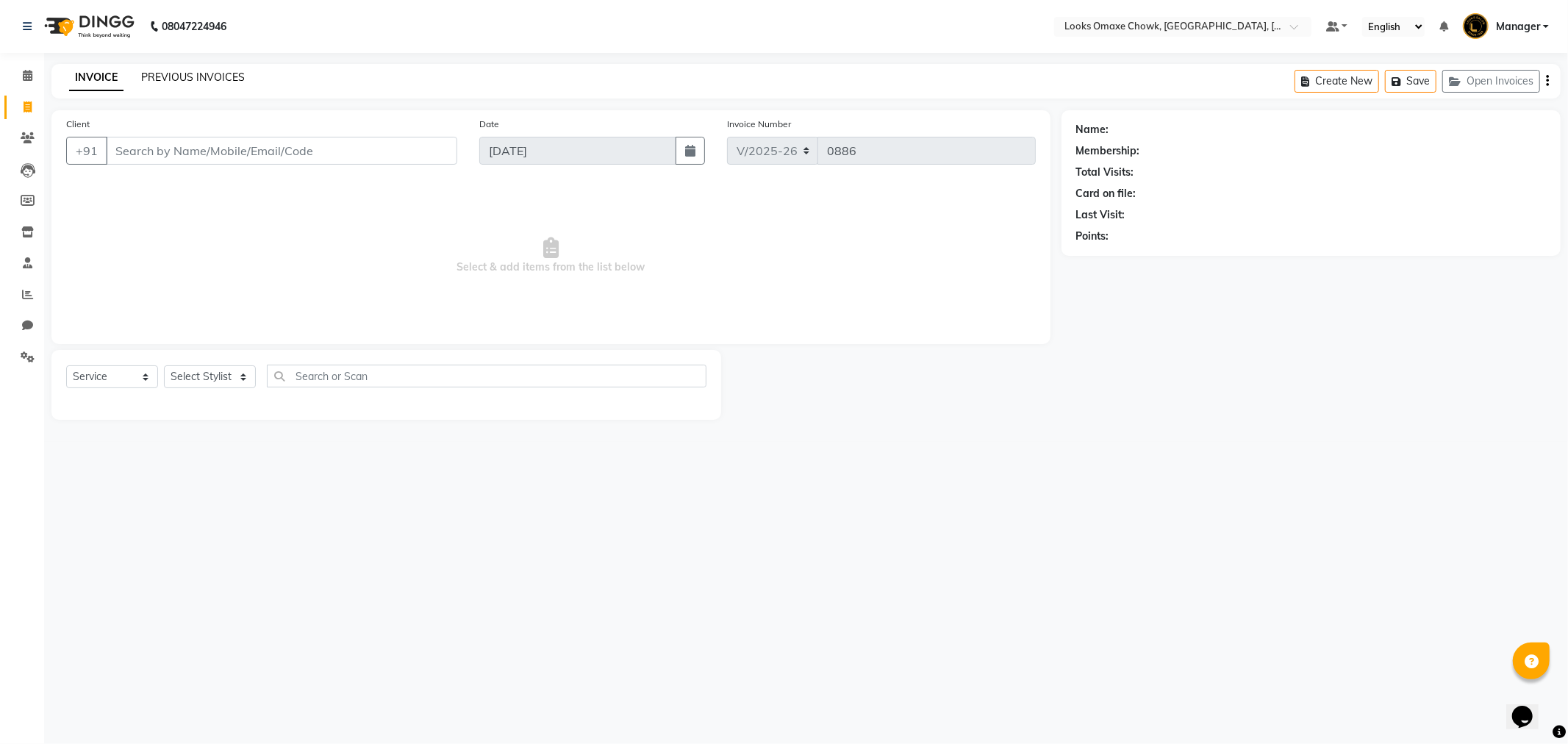
click at [197, 82] on link "PREVIOUS INVOICES" at bounding box center [193, 77] width 104 height 13
